Goal: Find specific page/section: Find specific page/section

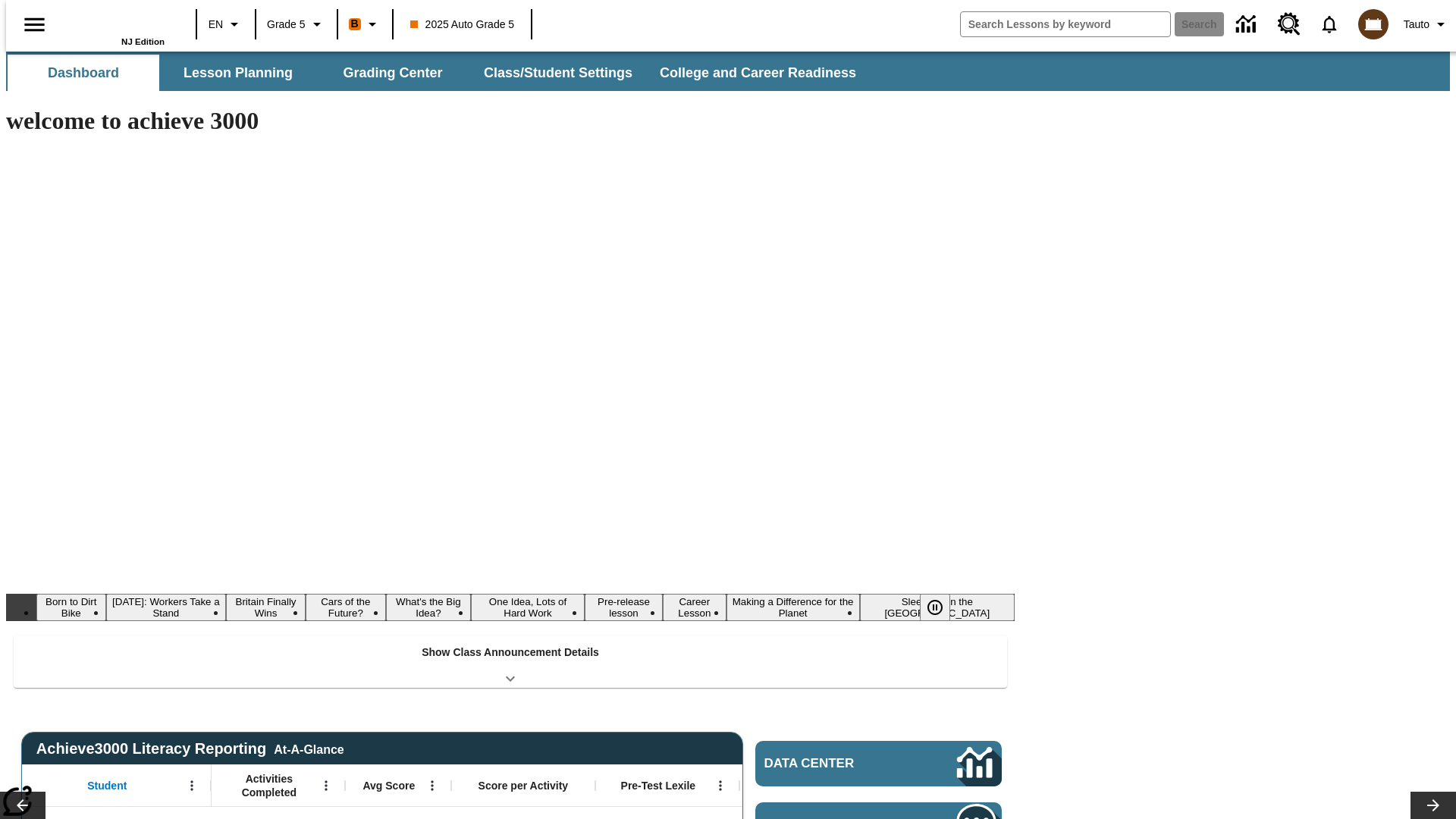
type input "-1"
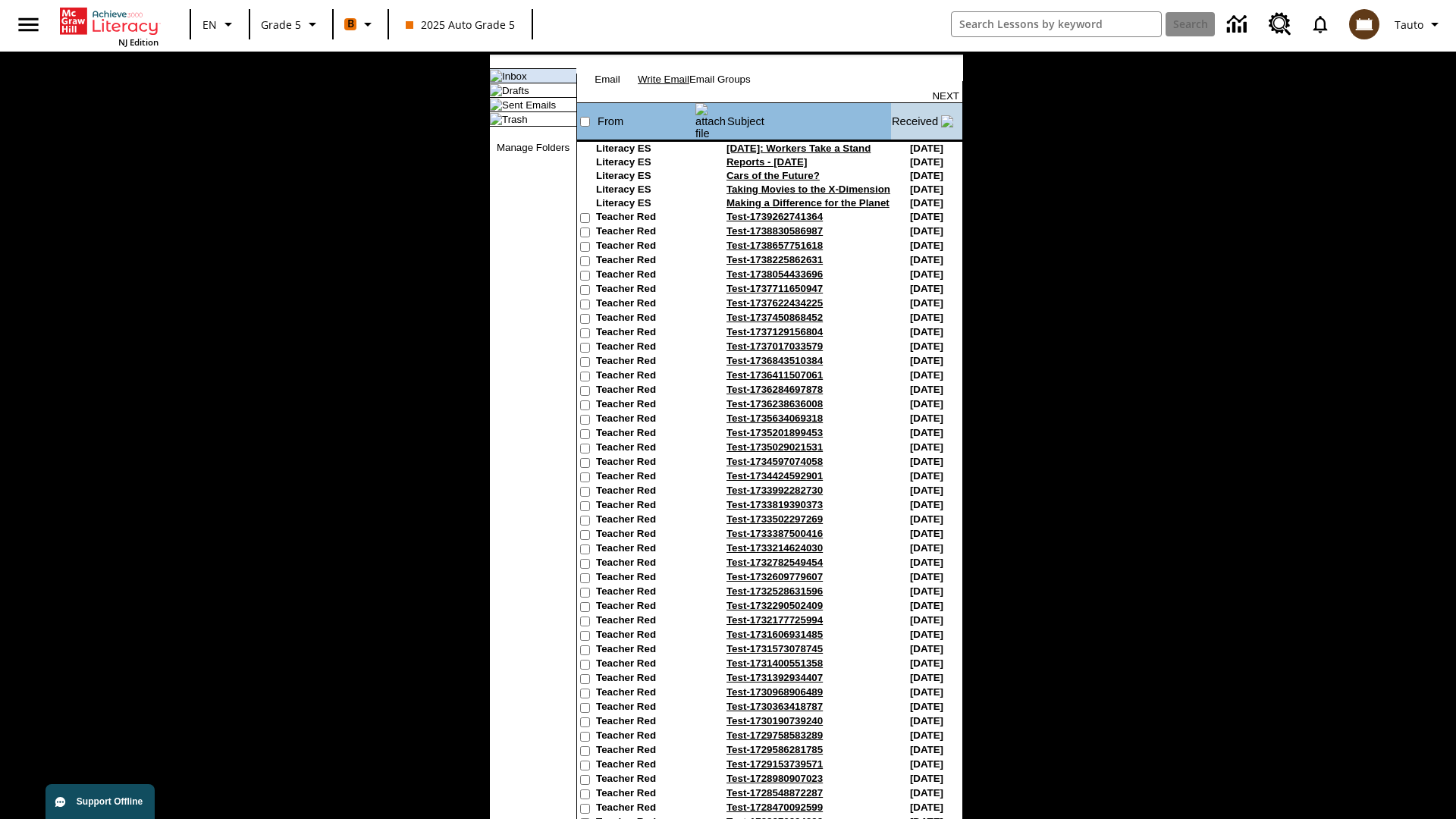
click at [690, 85] on link "Write Email" at bounding box center [664, 79] width 52 height 12
